Goal: Transaction & Acquisition: Purchase product/service

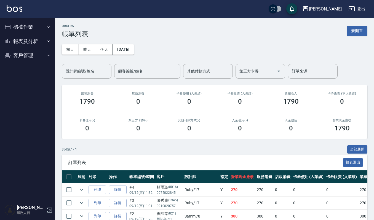
scroll to position [44, 0]
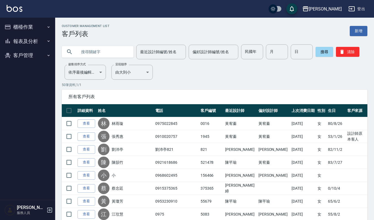
click at [24, 23] on button "櫃檯作業" at bounding box center [27, 27] width 51 height 14
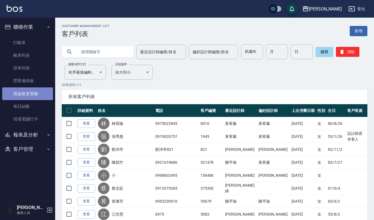
click at [42, 94] on link "現金收支登錄" at bounding box center [27, 93] width 51 height 13
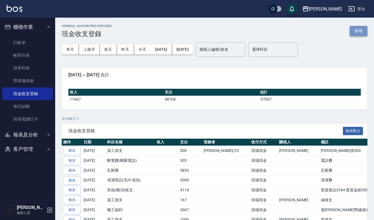
click at [358, 27] on button "新增" at bounding box center [359, 31] width 18 height 10
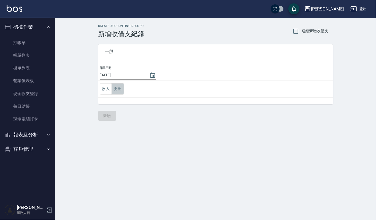
click at [118, 87] on button "支出" at bounding box center [118, 88] width 12 height 11
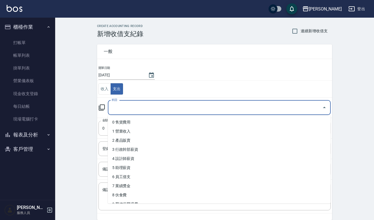
click at [138, 107] on input "科目" at bounding box center [215, 108] width 210 height 10
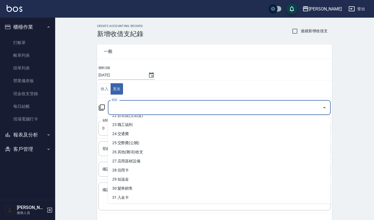
scroll to position [206, 0]
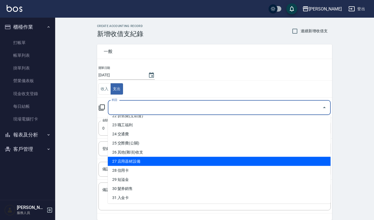
click at [146, 153] on li "26 其他(雜項)收支" at bounding box center [219, 152] width 223 height 9
type input "26 其他(雜項)收支"
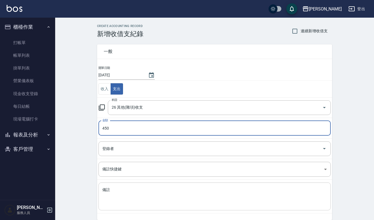
type input "450"
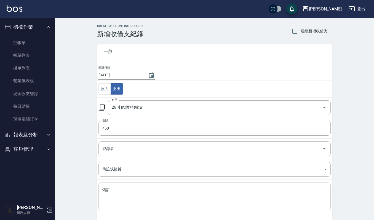
drag, startPoint x: 126, startPoint y: 186, endPoint x: 130, endPoint y: 186, distance: 4.7
click at [127, 186] on div "x 備註" at bounding box center [214, 197] width 232 height 28
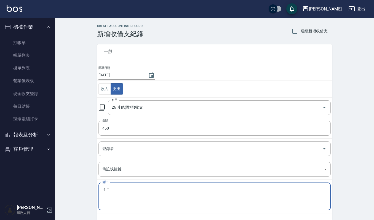
type textarea "差"
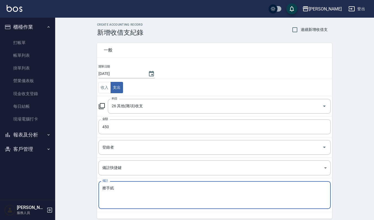
scroll to position [24, 0]
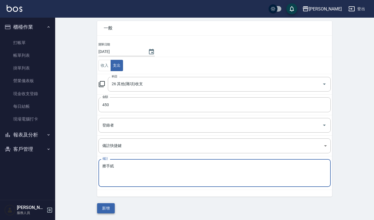
type textarea "擦手紙"
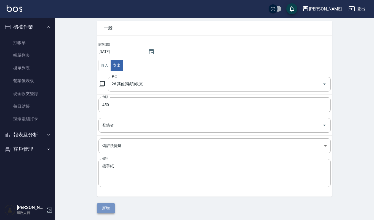
click at [109, 211] on button "新增" at bounding box center [106, 208] width 18 height 10
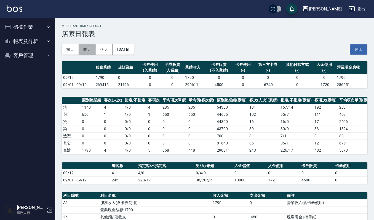
click at [90, 52] on button "昨天" at bounding box center [87, 49] width 17 height 10
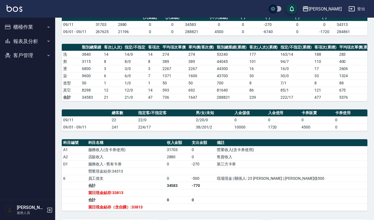
scroll to position [124, 0]
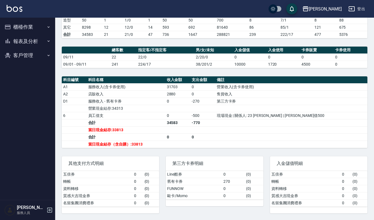
click at [26, 25] on button "櫃檯作業" at bounding box center [27, 27] width 51 height 14
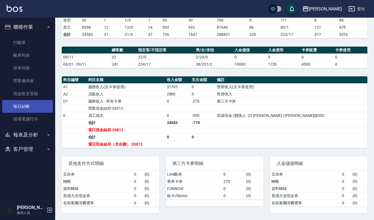
click at [31, 104] on link "每日結帳" at bounding box center [27, 106] width 51 height 13
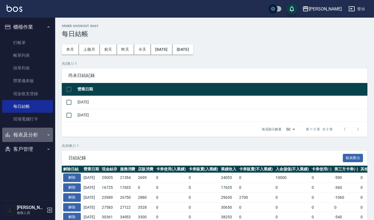
click at [40, 129] on button "報表及分析" at bounding box center [27, 135] width 51 height 14
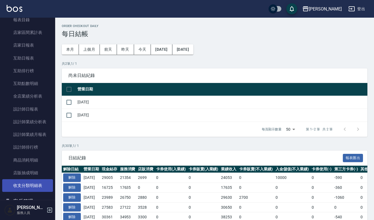
scroll to position [146, 0]
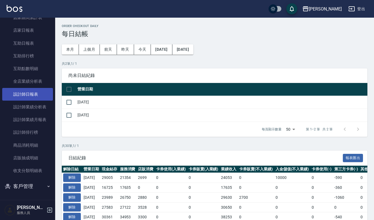
click at [37, 96] on link "設計師日報表" at bounding box center [27, 94] width 51 height 13
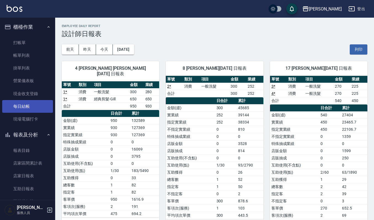
click at [31, 102] on link "每日結帳" at bounding box center [27, 106] width 51 height 13
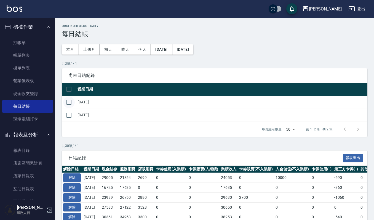
click at [72, 102] on input "checkbox" at bounding box center [69, 102] width 12 height 12
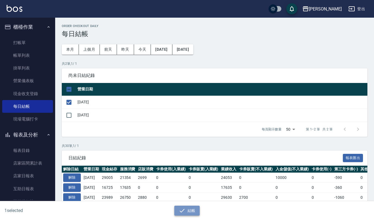
click at [186, 213] on button "結帳" at bounding box center [187, 211] width 26 height 10
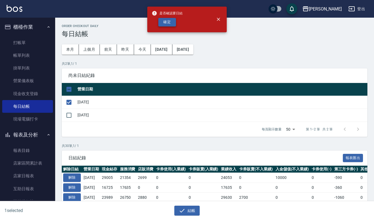
click at [171, 22] on button "確定" at bounding box center [167, 22] width 18 height 9
checkbox input "false"
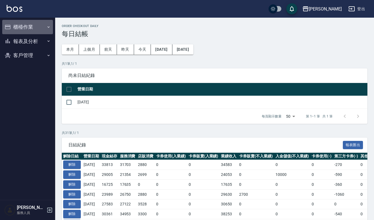
click at [30, 30] on button "櫃檯作業" at bounding box center [27, 27] width 51 height 14
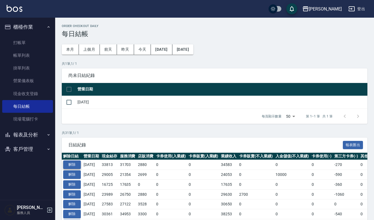
click at [74, 168] on button "解除" at bounding box center [72, 164] width 18 height 9
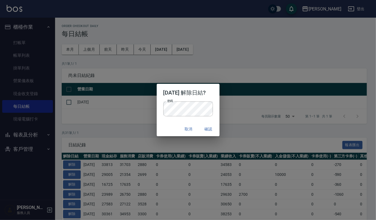
click at [212, 99] on h2 "2025/09/11 解除日結?" at bounding box center [188, 93] width 63 height 18
click at [207, 128] on button "確認" at bounding box center [209, 129] width 18 height 10
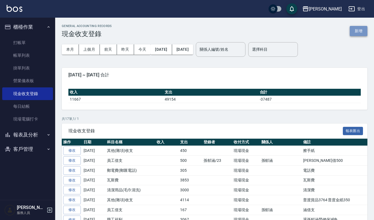
click at [360, 29] on button "新增" at bounding box center [359, 31] width 18 height 10
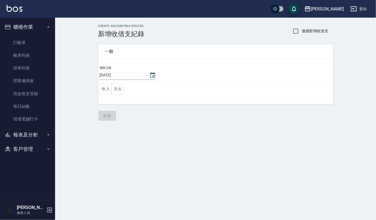
click at [117, 83] on td "收入 支出" at bounding box center [215, 89] width 235 height 17
click at [119, 86] on button "支出" at bounding box center [118, 88] width 12 height 11
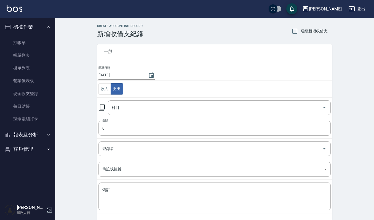
click at [132, 100] on td "科目 科目" at bounding box center [214, 107] width 235 height 20
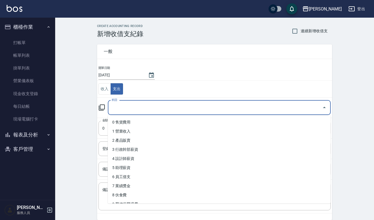
click at [133, 104] on input "科目" at bounding box center [215, 108] width 210 height 10
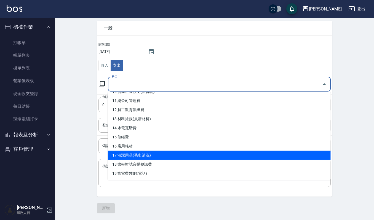
scroll to position [110, 0]
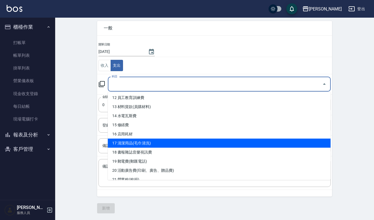
click at [128, 141] on li "17 清潔用品(毛巾清洗)" at bounding box center [219, 143] width 223 height 9
type input "17 清潔用品(毛巾清洗)"
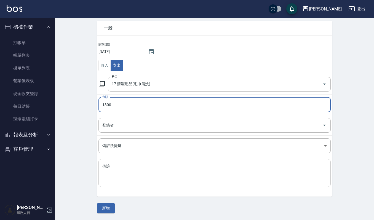
type input "1300"
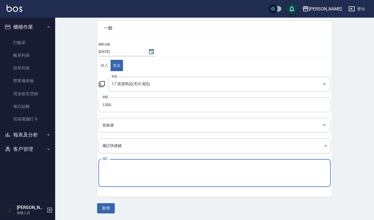
click at [215, 168] on textarea "備註" at bounding box center [214, 173] width 224 height 19
type textarea "地毯"
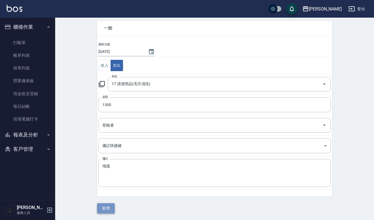
click at [104, 208] on button "新增" at bounding box center [106, 208] width 18 height 10
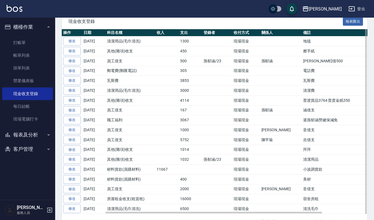
scroll to position [110, 0]
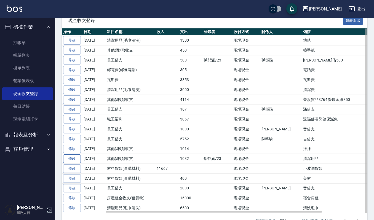
click at [77, 162] on link "修改" at bounding box center [72, 158] width 18 height 9
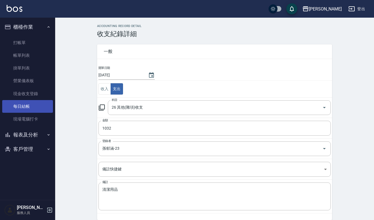
click at [23, 103] on link "每日結帳" at bounding box center [27, 106] width 51 height 13
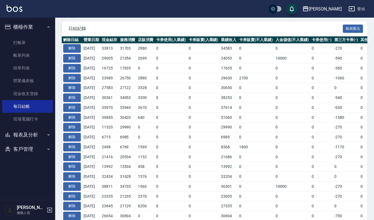
scroll to position [147, 0]
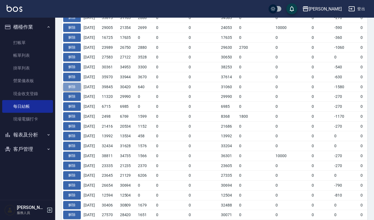
click at [73, 86] on button "解除" at bounding box center [72, 87] width 18 height 9
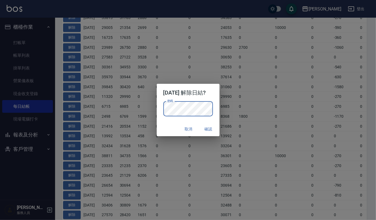
click at [216, 97] on h2 "2025/09/04 解除日結?" at bounding box center [188, 93] width 63 height 18
drag, startPoint x: 191, startPoint y: 128, endPoint x: 216, endPoint y: 121, distance: 26.2
click at [216, 121] on div "2025/09/04 解除日結? 密碼 密碼 取消 確認" at bounding box center [188, 110] width 63 height 53
click at [212, 130] on button "確認" at bounding box center [209, 129] width 18 height 10
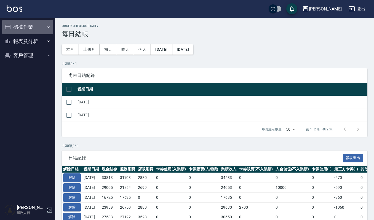
click at [33, 30] on button "櫃檯作業" at bounding box center [27, 27] width 51 height 14
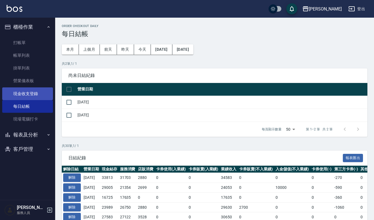
click at [24, 90] on link "現金收支登錄" at bounding box center [27, 93] width 51 height 13
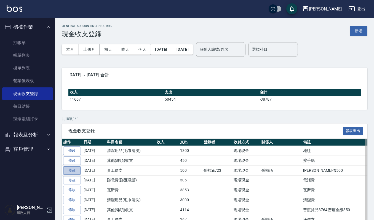
click at [67, 173] on link "修改" at bounding box center [72, 170] width 18 height 9
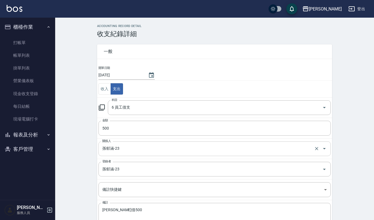
scroll to position [37, 0]
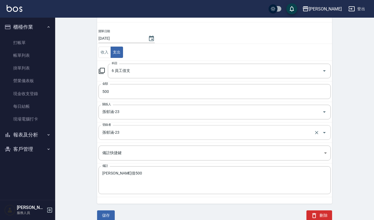
click at [327, 133] on icon "Open" at bounding box center [324, 132] width 7 height 7
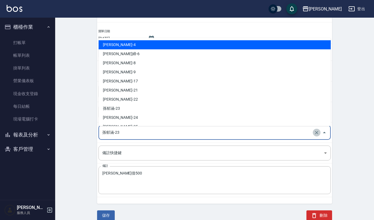
click at [316, 134] on icon "Clear" at bounding box center [316, 132] width 3 height 3
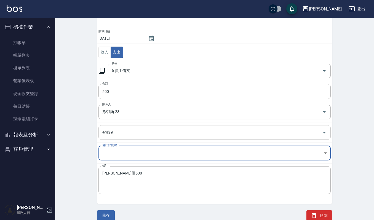
scroll to position [38, 0]
click at [108, 210] on div "儲存" at bounding box center [102, 208] width 24 height 23
click at [108, 213] on button "儲存" at bounding box center [106, 215] width 18 height 10
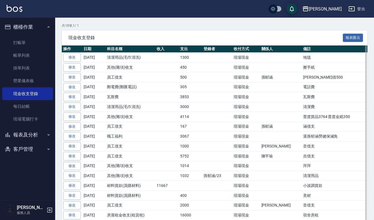
scroll to position [130, 0]
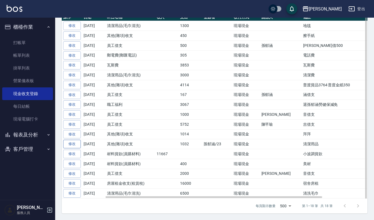
click at [71, 143] on link "修改" at bounding box center [72, 144] width 18 height 9
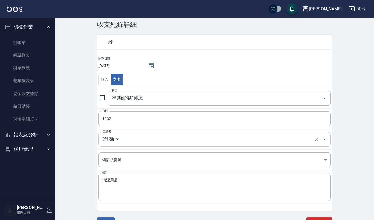
scroll to position [17, 0]
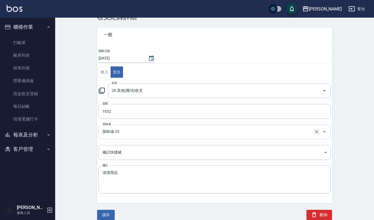
click at [317, 133] on icon "Clear" at bounding box center [316, 131] width 3 height 3
click at [109, 216] on button "儲存" at bounding box center [106, 215] width 18 height 10
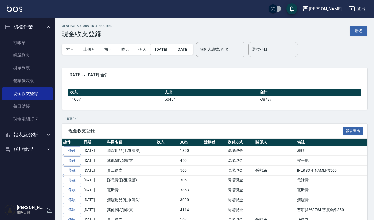
click at [14, 6] on img at bounding box center [15, 8] width 16 height 7
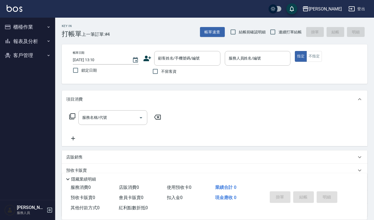
click at [148, 8] on div "[PERSON_NAME]出" at bounding box center [187, 9] width 374 height 18
click at [20, 56] on button "客戶管理" at bounding box center [27, 55] width 51 height 14
click at [27, 69] on link "客戶列表" at bounding box center [27, 71] width 51 height 13
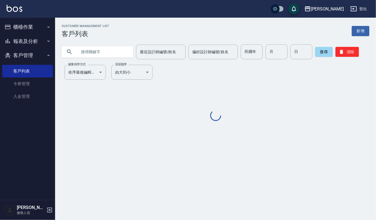
click at [98, 53] on input "text" at bounding box center [103, 51] width 52 height 15
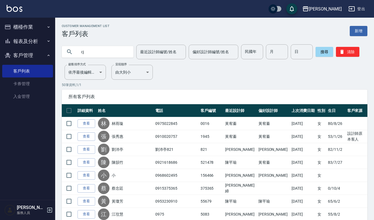
type input "c"
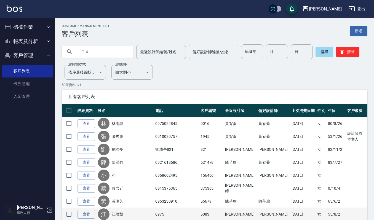
type input "戶"
type input "虎"
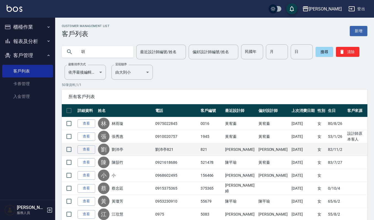
type input "胡"
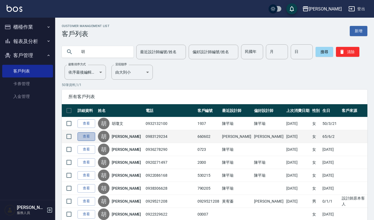
click at [85, 136] on link "查看" at bounding box center [86, 136] width 18 height 9
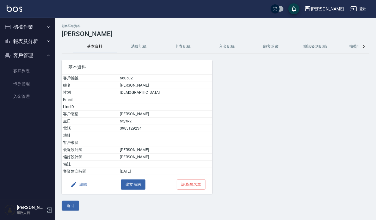
click at [139, 46] on button "消費記錄" at bounding box center [139, 46] width 44 height 13
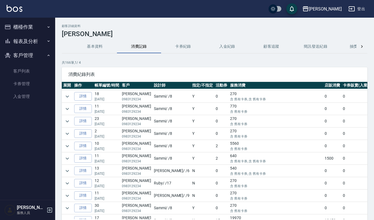
scroll to position [110, 0]
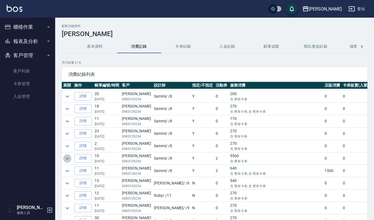
click at [68, 159] on icon "expand row" at bounding box center [67, 158] width 3 height 2
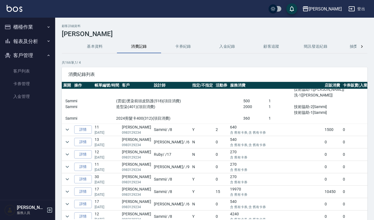
scroll to position [257, 0]
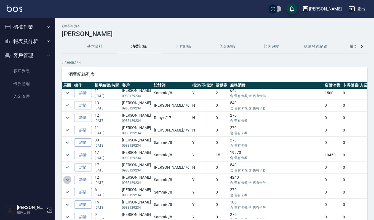
click at [66, 181] on icon "expand row" at bounding box center [67, 180] width 3 height 2
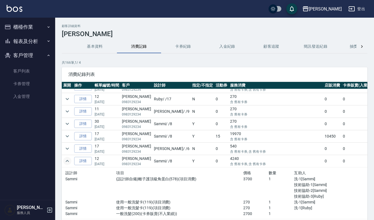
scroll to position [294, 0]
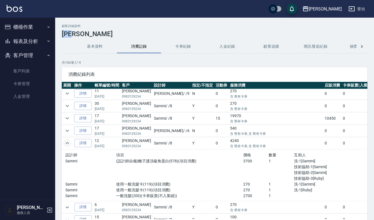
drag, startPoint x: 62, startPoint y: 33, endPoint x: 81, endPoint y: 33, distance: 19.0
click at [84, 33] on h3 "胡錦玲" at bounding box center [214, 34] width 305 height 8
copy h3 "胡錦玲"
click at [31, 24] on button "櫃檯作業" at bounding box center [27, 27] width 51 height 14
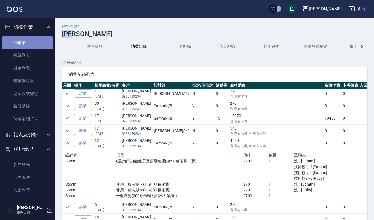
click at [30, 43] on link "打帳單" at bounding box center [27, 42] width 51 height 13
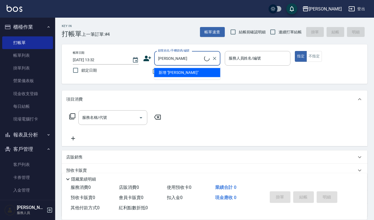
type input "胡錦玲/0983129234/660602"
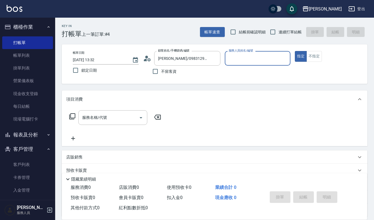
type input "Sammi-8"
click at [141, 116] on icon "Open" at bounding box center [141, 117] width 7 height 7
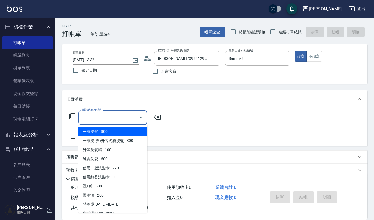
click at [124, 117] on input "服務名稱/代號" at bounding box center [109, 118] width 56 height 10
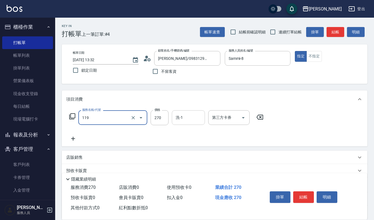
type input "使用一般洗髮卡(119)"
click at [189, 117] on input "洗-1" at bounding box center [188, 118] width 28 height 10
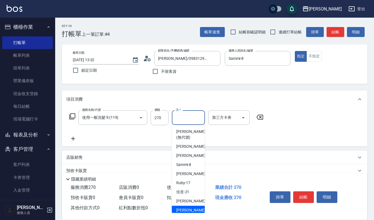
click at [186, 207] on span "郁涵 -23" at bounding box center [193, 210] width 35 height 6
type input "郁涵-23"
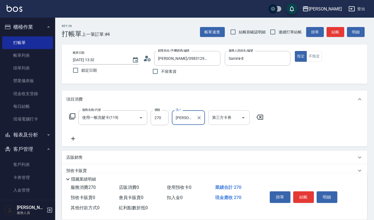
click at [242, 117] on icon "Open" at bounding box center [243, 117] width 3 height 1
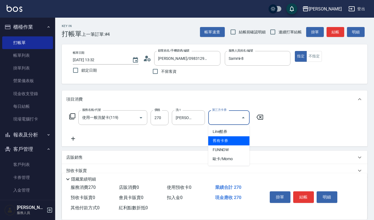
click at [232, 141] on span "舊有卡券" at bounding box center [228, 140] width 41 height 9
type input "舊有卡券"
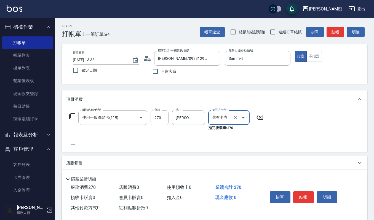
click at [73, 143] on icon at bounding box center [73, 144] width 4 height 4
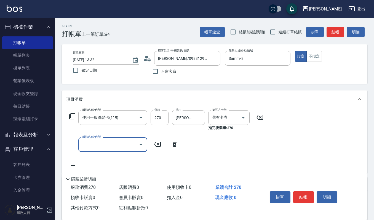
click at [141, 144] on icon "Open" at bounding box center [141, 144] width 7 height 7
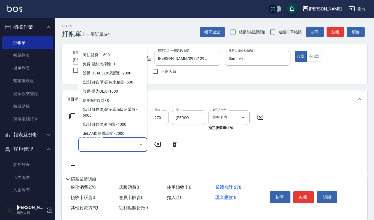
scroll to position [662, 0]
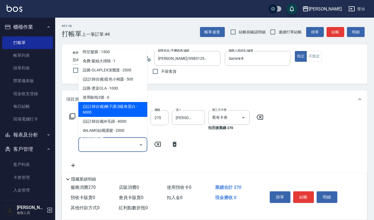
click at [130, 102] on span "(設計師自備)離子護頂級角蛋白 - 6000" at bounding box center [112, 109] width 69 height 15
type input "(設計師自備)離子護頂級角蛋白(578)"
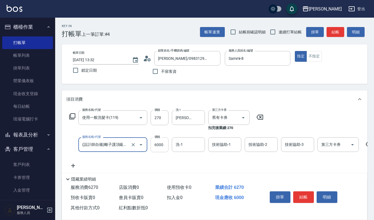
click at [164, 143] on input "6000" at bounding box center [160, 144] width 18 height 15
click at [189, 150] on div "洗-1" at bounding box center [188, 144] width 33 height 15
type input "4200"
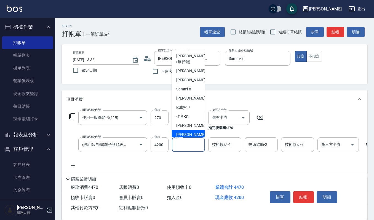
click at [184, 132] on span "郁涵 -23" at bounding box center [193, 135] width 35 height 6
type input "郁涵-23"
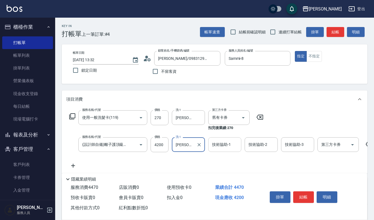
click at [221, 146] on input "技術協助-1" at bounding box center [225, 145] width 28 height 10
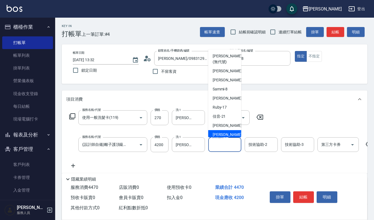
click at [218, 135] on span "郁涵 -23" at bounding box center [230, 135] width 35 height 6
type input "郁涵-23"
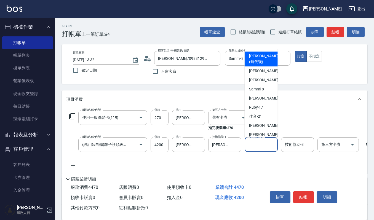
click at [249, 143] on input "技術協助-2" at bounding box center [261, 145] width 28 height 10
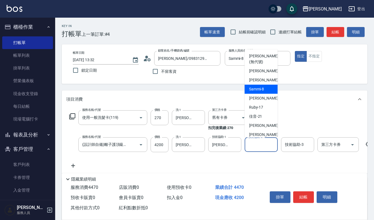
click at [264, 90] on span "Sammi -8" at bounding box center [256, 89] width 15 height 6
type input "Sammi-8"
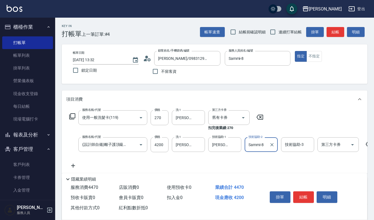
drag, startPoint x: 296, startPoint y: 147, endPoint x: 293, endPoint y: 138, distance: 9.2
click at [296, 147] on input "技術協助-3" at bounding box center [297, 145] width 28 height 10
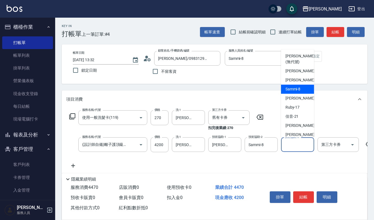
click at [299, 90] on span "Sammi -8" at bounding box center [292, 89] width 15 height 6
type input "Sammi-8"
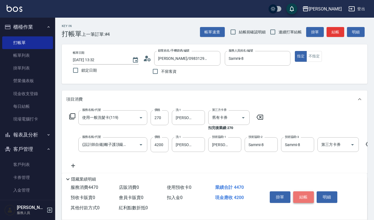
click at [306, 194] on button "結帳" at bounding box center [303, 197] width 21 height 12
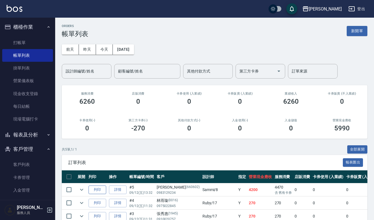
click at [102, 190] on button "列印" at bounding box center [97, 190] width 18 height 9
click at [36, 41] on link "打帳單" at bounding box center [27, 42] width 51 height 13
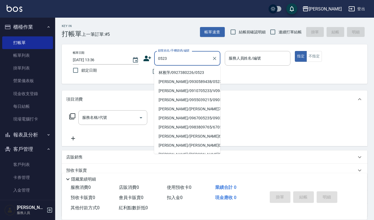
type input "林雅萍/0927380226/0523"
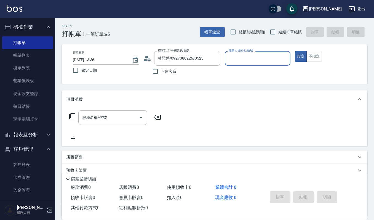
type input "Ruby-17"
click at [295, 51] on button "指定" at bounding box center [301, 56] width 12 height 11
type button "true"
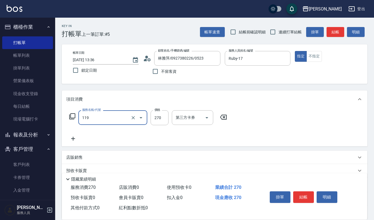
type input "使用一般洗髮卡(119)"
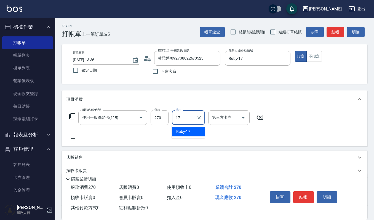
type input "Ruby-17"
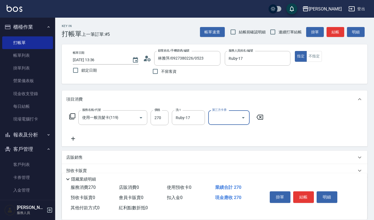
click at [242, 117] on icon "Open" at bounding box center [243, 117] width 7 height 7
click at [242, 144] on span "舊有卡券" at bounding box center [228, 140] width 41 height 9
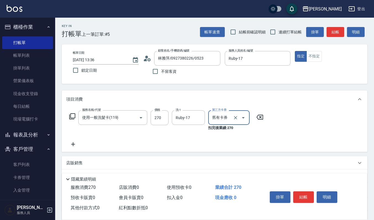
type input "舊有卡券"
click at [302, 192] on button "結帳" at bounding box center [303, 197] width 21 height 12
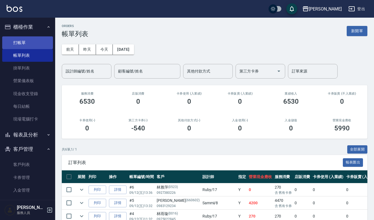
click at [40, 41] on link "打帳單" at bounding box center [27, 42] width 51 height 13
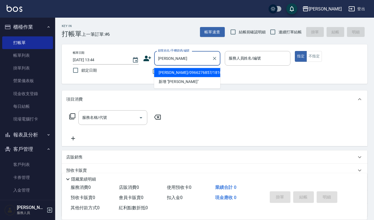
click at [218, 71] on li "[PERSON_NAME]/0966276857/181017" at bounding box center [187, 72] width 66 height 9
type input "[PERSON_NAME]/0966276857/181017"
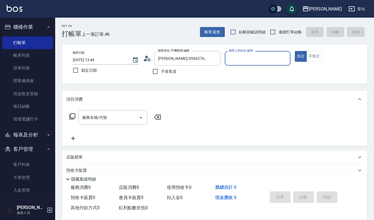
type input "吉兒-4"
click at [148, 60] on icon at bounding box center [148, 59] width 3 height 3
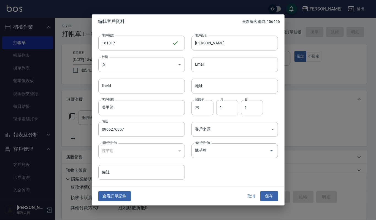
click at [256, 194] on button "取消" at bounding box center [252, 196] width 18 height 10
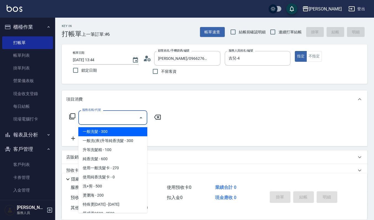
click at [104, 117] on input "服務名稱/代號" at bounding box center [109, 118] width 56 height 10
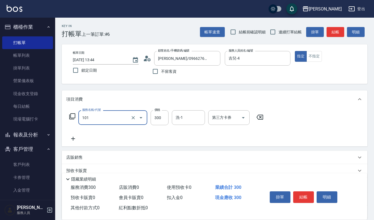
type input "一般洗髮(101)"
type input "270"
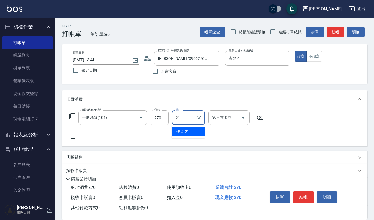
type input "佳音-21"
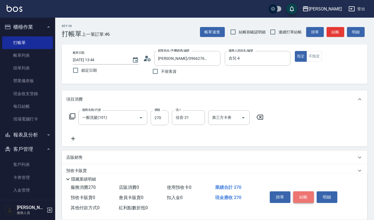
click at [301, 198] on button "結帳" at bounding box center [303, 197] width 21 height 12
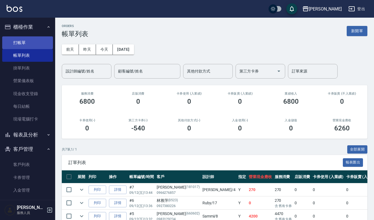
click at [22, 39] on link "打帳單" at bounding box center [27, 42] width 51 height 13
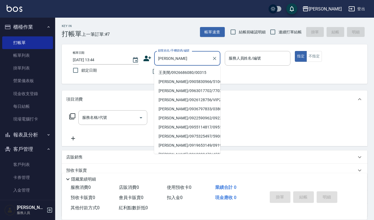
click at [165, 71] on li "王美閔/0926686080/00315" at bounding box center [187, 72] width 66 height 9
type input "王美閔/0926686080/00315"
type input "吉兒-4"
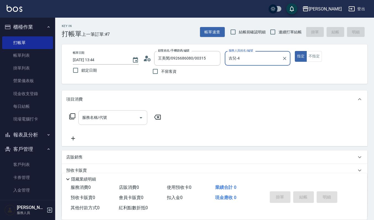
drag, startPoint x: 107, startPoint y: 119, endPoint x: 140, endPoint y: 114, distance: 33.2
click at [140, 114] on div "服務名稱/代號" at bounding box center [112, 117] width 69 height 15
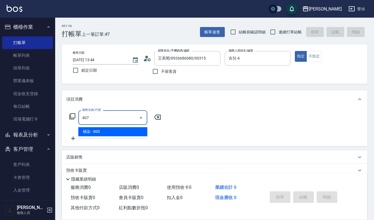
type input "補染(407)"
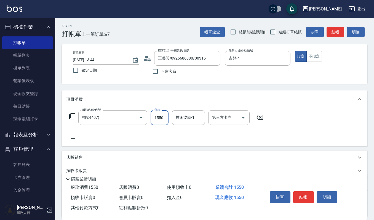
type input "1550"
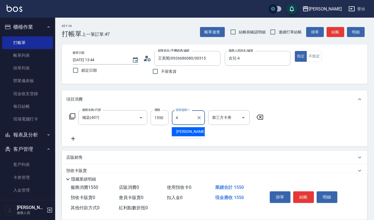
type input "吉兒-4"
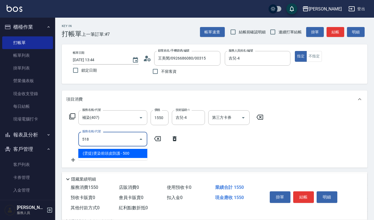
type input "(雲提)燙染前頭皮防護(518)"
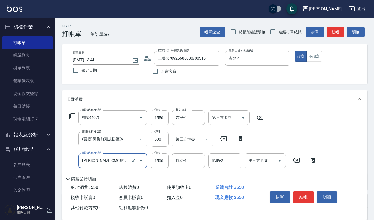
type input "荷昀CMC結構護髮(585)"
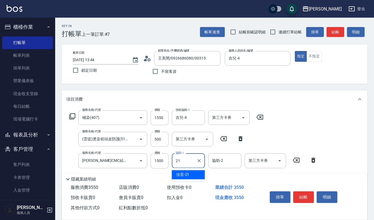
type input "佳音-21"
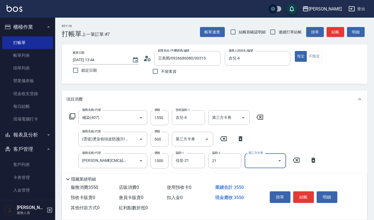
type input "佳音-21"
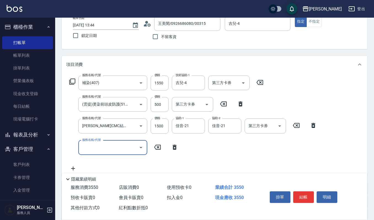
scroll to position [37, 0]
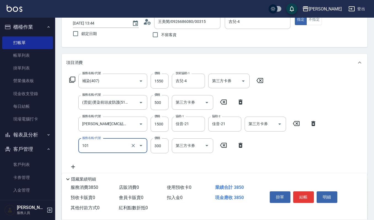
type input "一般洗髮(101)"
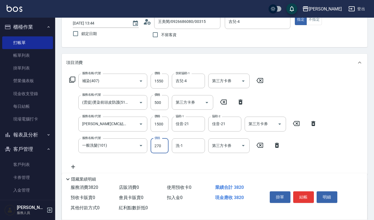
type input "270"
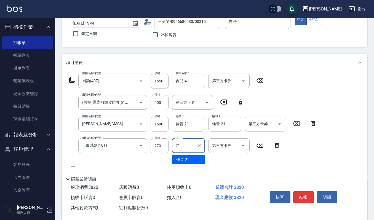
type input "佳音-21"
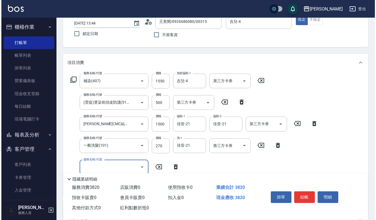
scroll to position [0, 0]
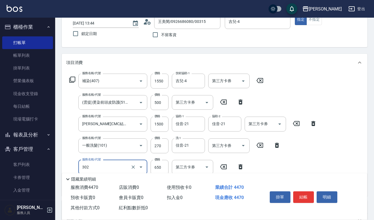
type input "經典剪髮-Gill(302)"
type input "600"
click at [324, 195] on button "明細" at bounding box center [326, 197] width 21 height 12
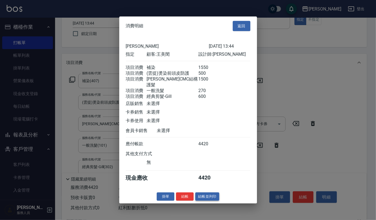
click at [211, 198] on button "結帳並列印" at bounding box center [207, 196] width 24 height 9
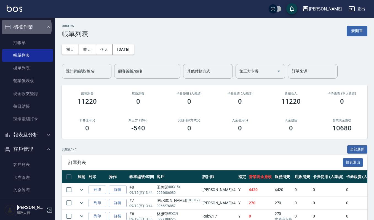
click at [23, 27] on button "櫃檯作業" at bounding box center [27, 27] width 51 height 14
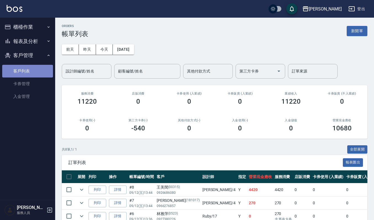
click at [23, 73] on link "客戶列表" at bounding box center [27, 71] width 51 height 13
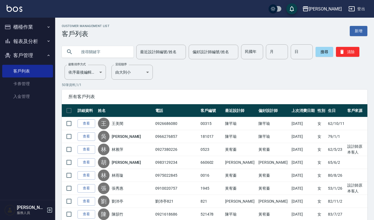
click at [109, 53] on input "text" at bounding box center [103, 51] width 52 height 15
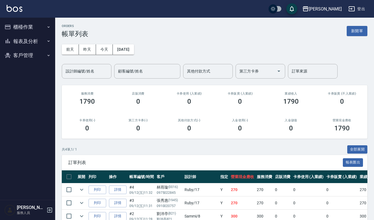
scroll to position [44, 0]
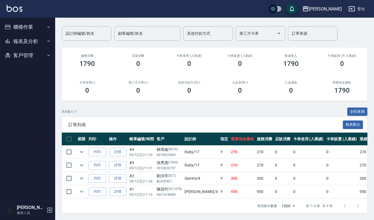
click at [31, 55] on button "客戶管理" at bounding box center [27, 55] width 51 height 14
click at [37, 72] on link "客戶列表" at bounding box center [27, 71] width 51 height 13
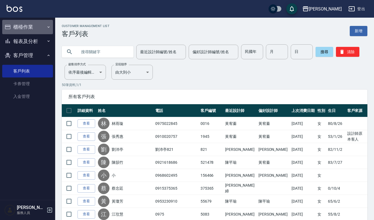
click at [27, 28] on button "櫃檯作業" at bounding box center [27, 27] width 51 height 14
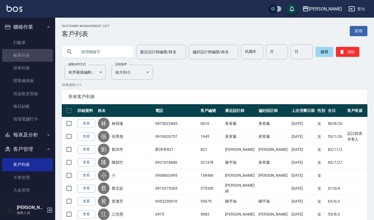
drag, startPoint x: 28, startPoint y: 59, endPoint x: 153, endPoint y: 212, distance: 197.9
click at [28, 58] on link "帳單列表" at bounding box center [27, 55] width 51 height 13
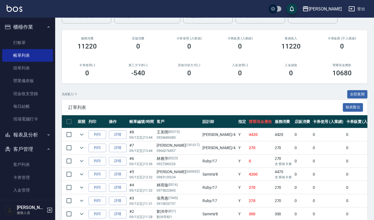
scroll to position [73, 0]
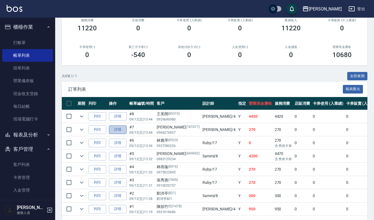
click at [121, 130] on link "詳情" at bounding box center [118, 129] width 18 height 9
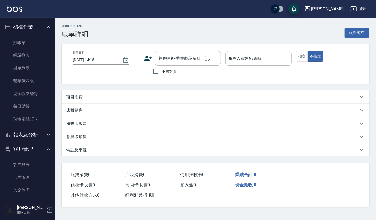
type input "[DATE] 13:44"
type input "吉兒-4"
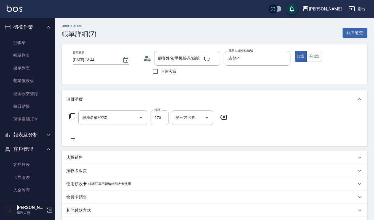
type input "[PERSON_NAME]/0966276857/181017"
type input "一般洗髮(101)"
click at [133, 117] on icon "Clear" at bounding box center [133, 117] width 3 height 3
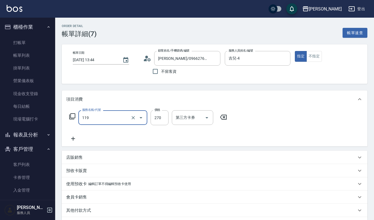
type input "使用一般洗髮卡(119)"
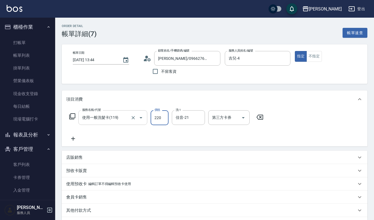
type input "220"
click at [239, 116] on button "Open" at bounding box center [243, 117] width 9 height 9
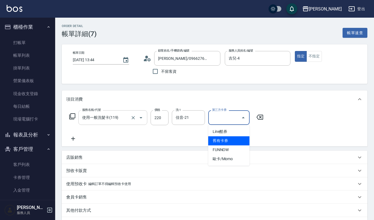
click at [230, 143] on span "舊有卡券" at bounding box center [228, 140] width 41 height 9
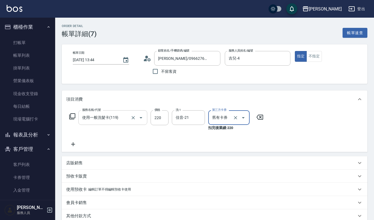
type input "舊有卡券"
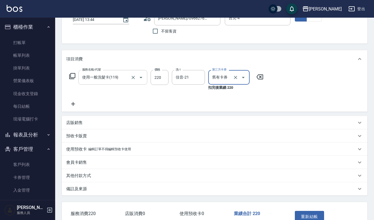
scroll to position [74, 0]
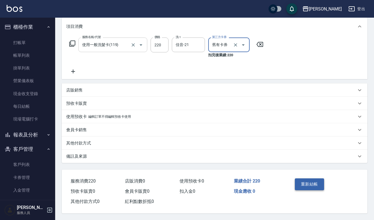
click at [315, 183] on button "重新結帳" at bounding box center [309, 184] width 29 height 12
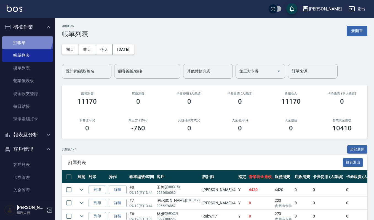
click at [21, 36] on link "打帳單" at bounding box center [27, 42] width 51 height 13
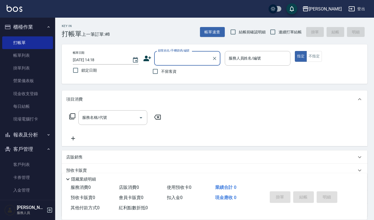
click at [178, 55] on input "顧客姓名/手機號碼/編號" at bounding box center [183, 58] width 53 height 10
click at [180, 71] on li "黃亦淳/0966826886/070227" at bounding box center [187, 72] width 66 height 9
type input "黃亦淳/0966826886/070227"
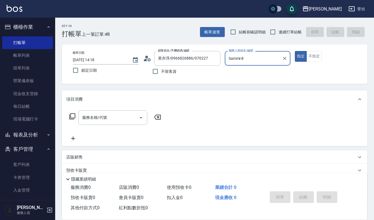
type input "Sammi-8"
click at [79, 155] on p "店販銷售" at bounding box center [74, 157] width 17 height 6
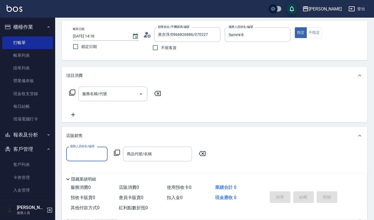
scroll to position [37, 0]
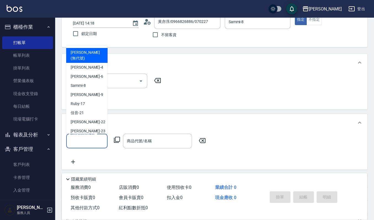
click at [90, 143] on input "服務人員姓名/編號" at bounding box center [87, 141] width 36 height 10
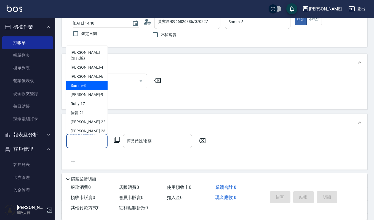
click at [80, 83] on span "Sammi -8" at bounding box center [78, 86] width 15 height 6
type input "Sammi-8"
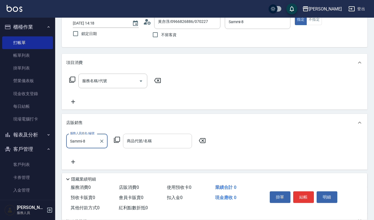
click at [144, 137] on div "商品代號/名稱 商品代號/名稱" at bounding box center [157, 141] width 69 height 15
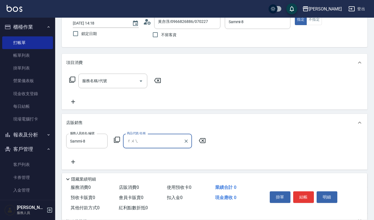
type input "垂"
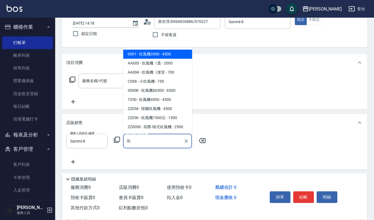
click at [146, 52] on span "0001 - 吹風機3500 - 4500" at bounding box center [157, 54] width 69 height 9
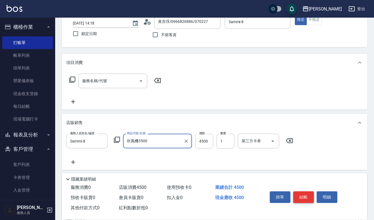
type input "吹風機3500"
click at [306, 197] on button "結帳" at bounding box center [303, 197] width 21 height 12
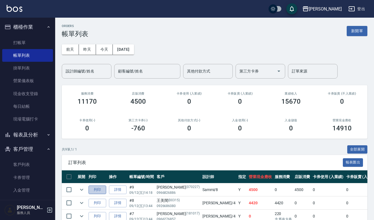
click at [95, 189] on button "列印" at bounding box center [97, 190] width 18 height 9
